Goal: Task Accomplishment & Management: Use online tool/utility

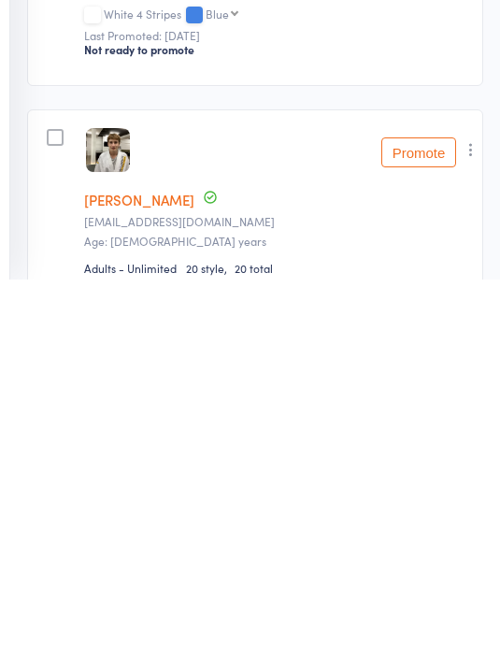
click at [376, 70] on div "Kids" at bounding box center [277, 70] width 386 height 19
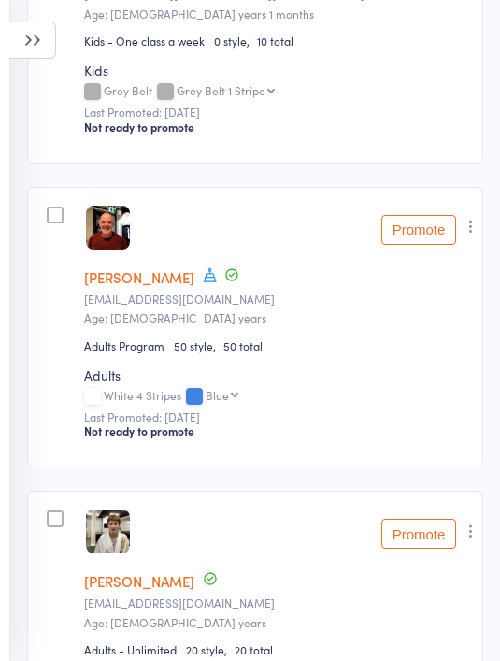
click at [356, 88] on div "Grey Belt Grey Belt 1 Stripe Grey Belt 1 Stripe Grey Belt 2 Stripes Grey Belt 3…" at bounding box center [277, 92] width 386 height 16
click at [43, 42] on icon at bounding box center [32, 39] width 47 height 37
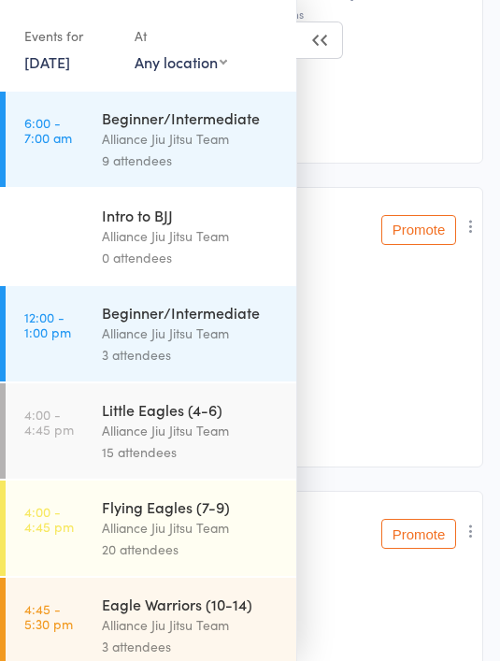
click at [69, 61] on link "10 Sep, 2025" at bounding box center [47, 61] width 46 height 21
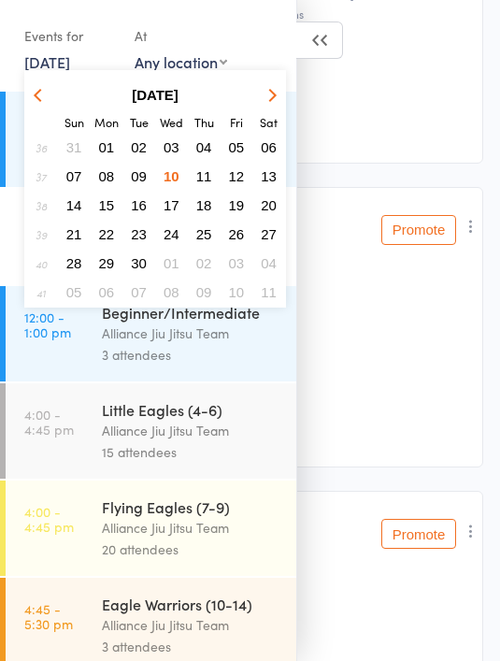
click at [205, 179] on span "11" at bounding box center [204, 176] width 16 height 16
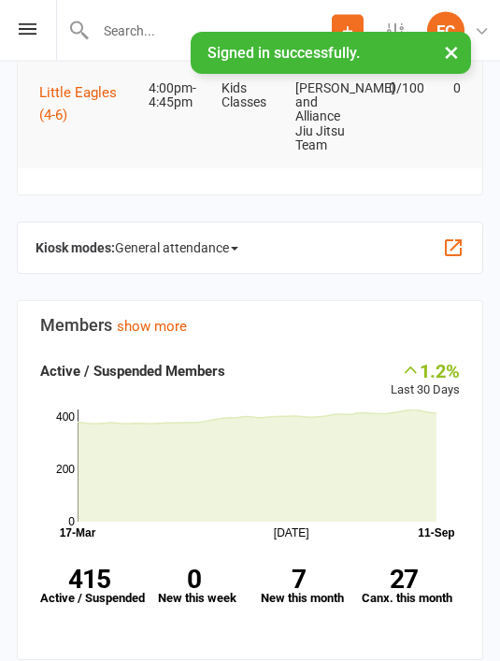
scroll to position [441, 0]
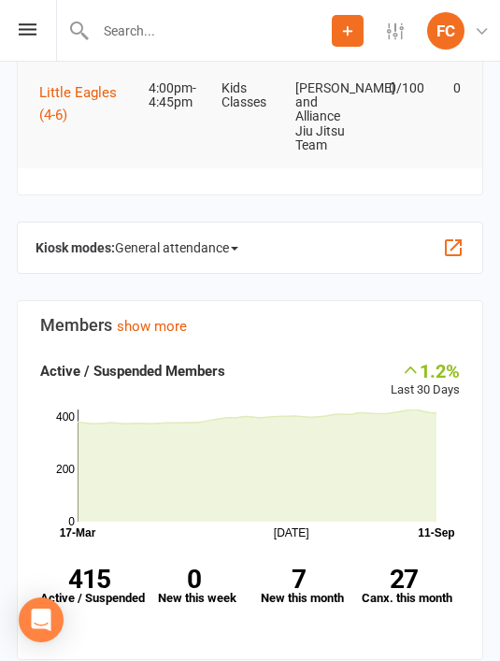
click at [218, 247] on span "General attendance" at bounding box center [176, 248] width 123 height 30
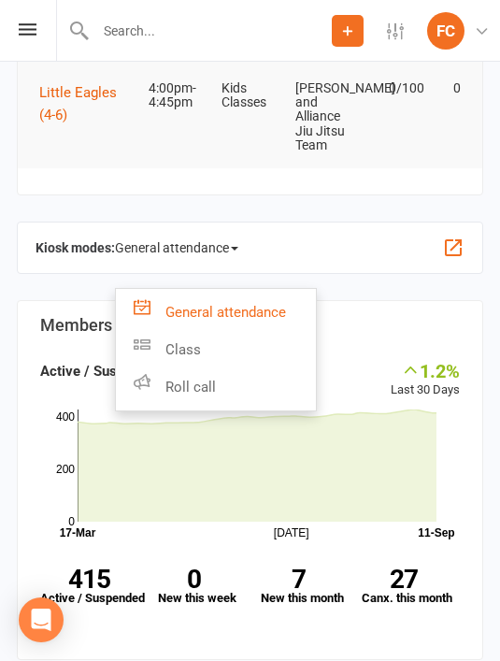
click at [223, 386] on link "Roll call" at bounding box center [216, 386] width 200 height 37
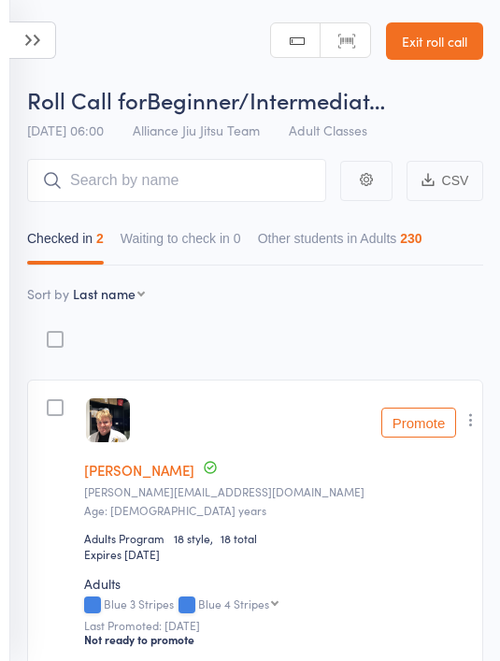
click at [277, 190] on input "search" at bounding box center [176, 180] width 299 height 43
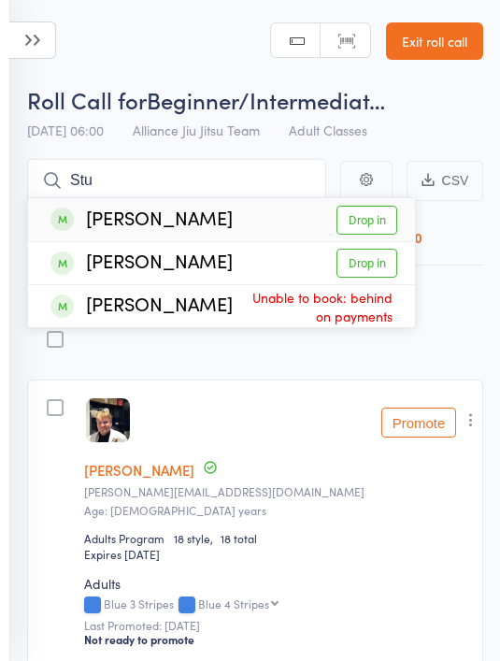
type input "Stu"
click at [383, 222] on link "Drop in" at bounding box center [366, 220] width 61 height 29
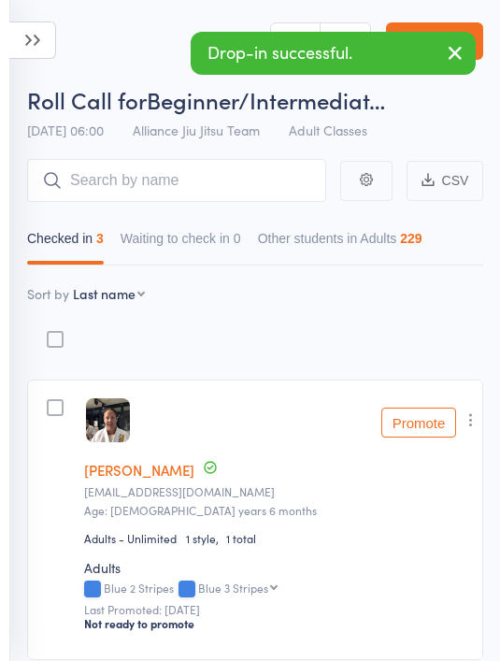
click at [121, 44] on header "Roll Call for Beginner/Intermediat… 11 Sep 06:00 Alliance Jiu Jitsu Team Adult …" at bounding box center [250, 74] width 500 height 149
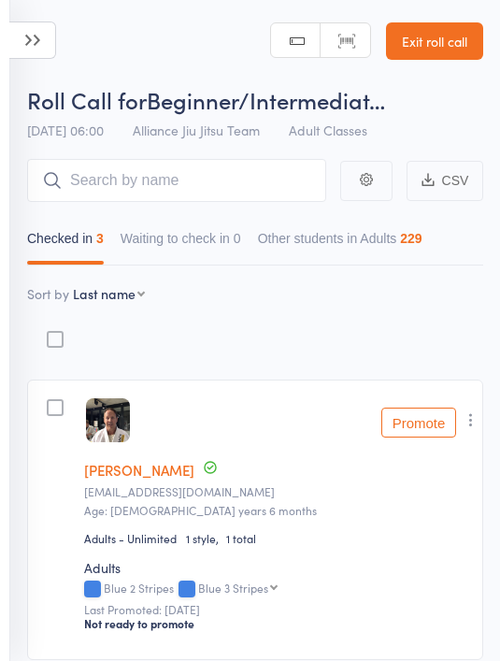
click at [42, 50] on icon at bounding box center [32, 39] width 47 height 37
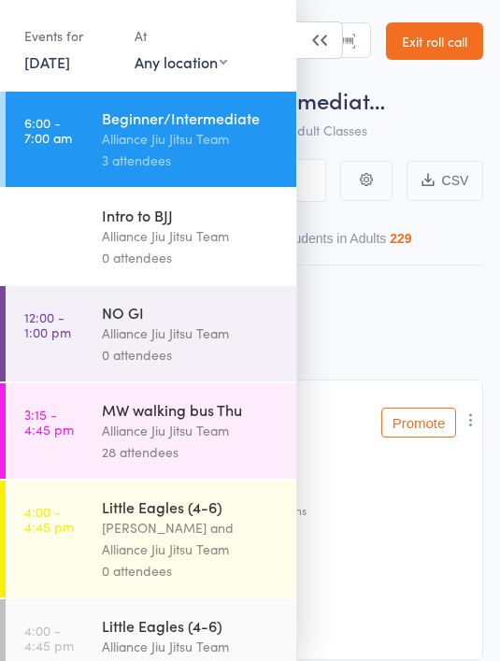
click at [321, 40] on icon at bounding box center [319, 39] width 47 height 37
